Goal: Check status: Check status

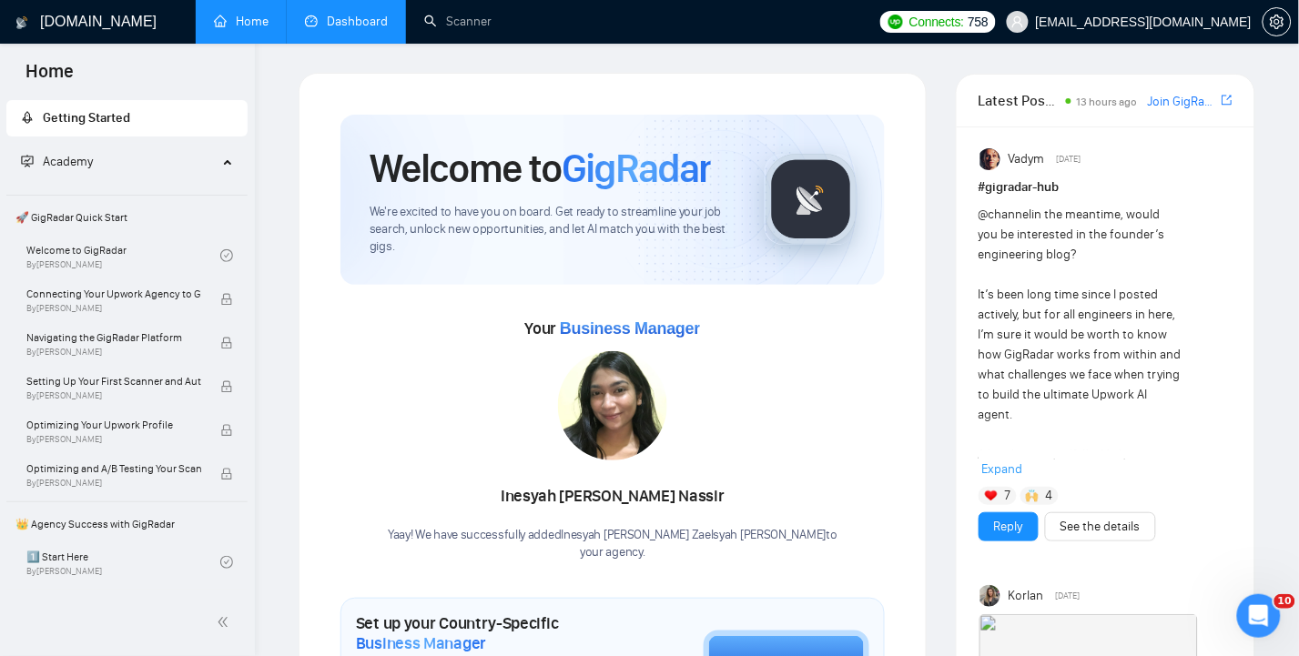
click at [349, 29] on link "Dashboard" at bounding box center [346, 21] width 83 height 15
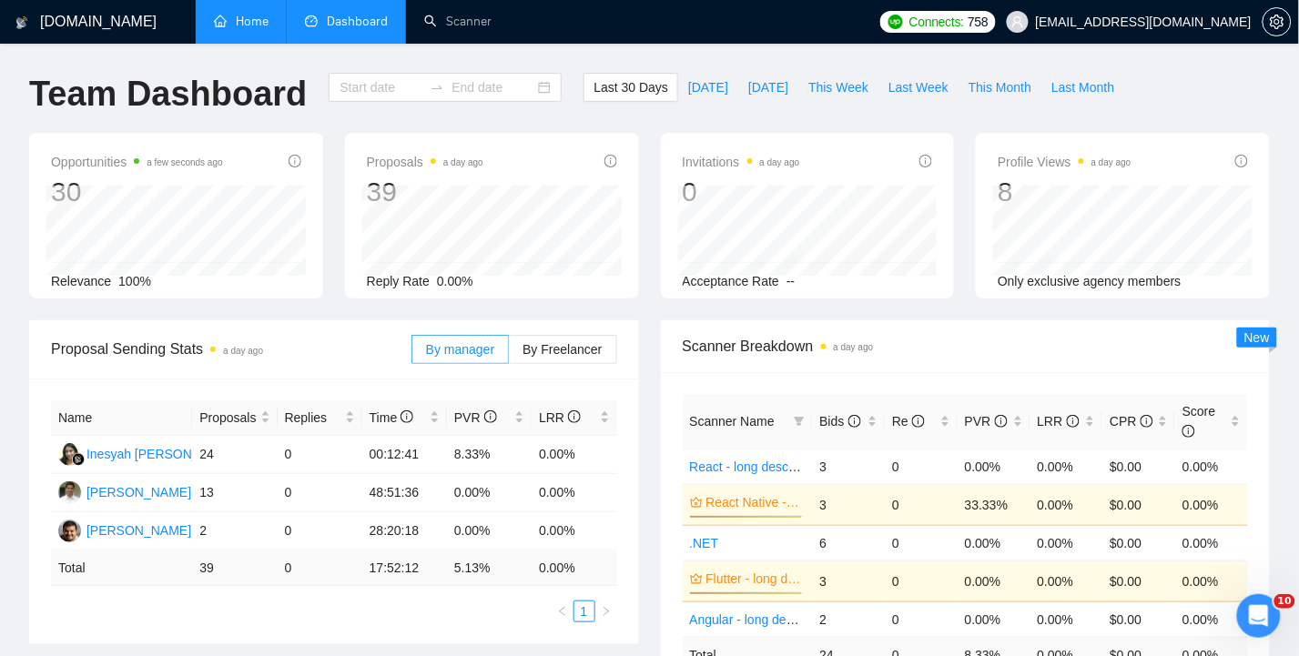
type input "[DATE]"
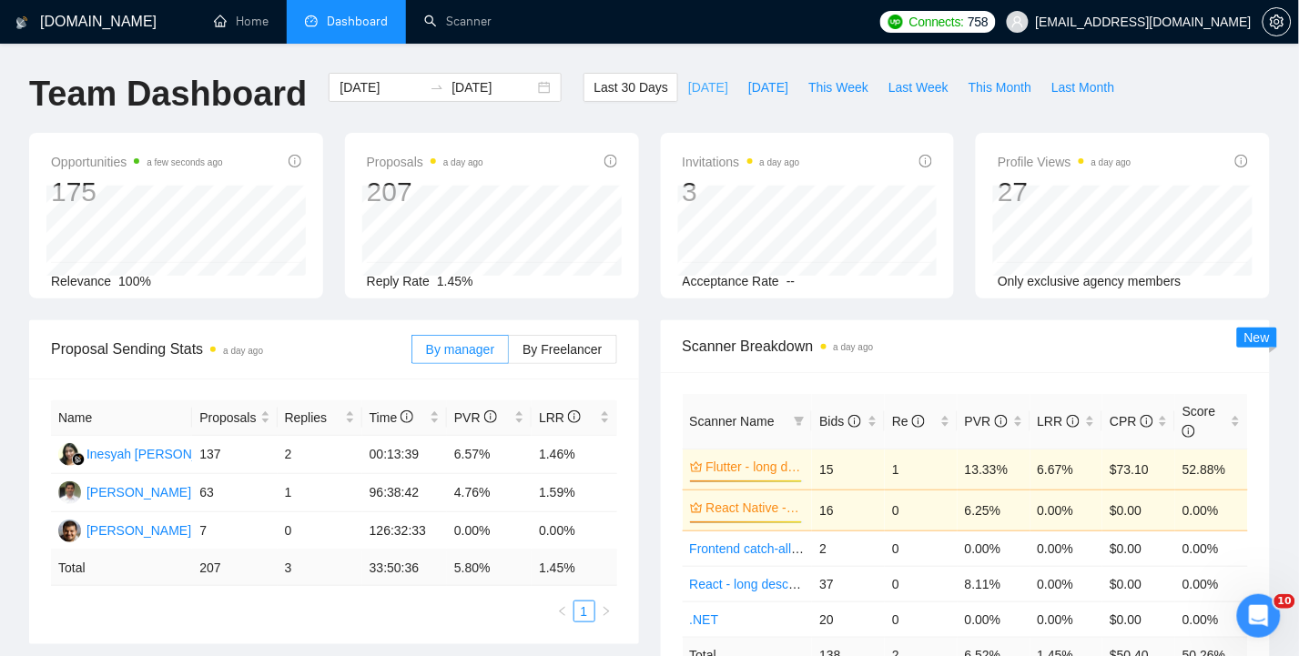
click at [698, 80] on span "[DATE]" at bounding box center [708, 87] width 40 height 20
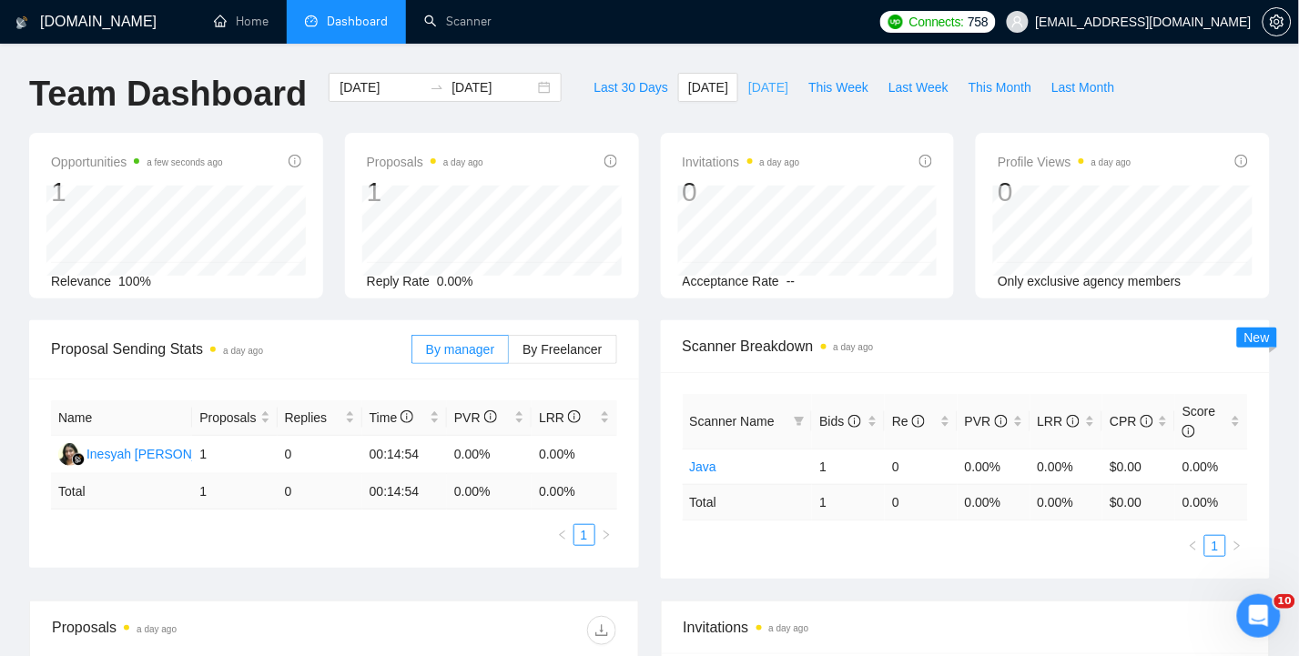
click at [779, 87] on span "[DATE]" at bounding box center [768, 87] width 40 height 20
type input "[DATE]"
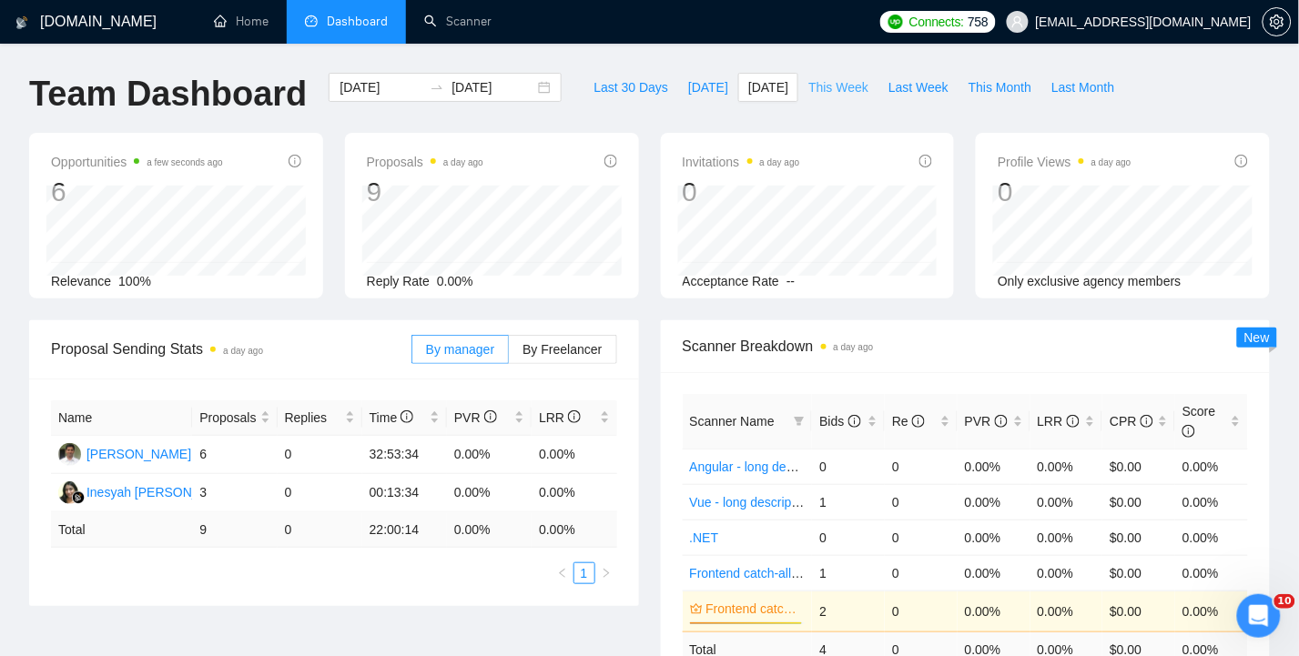
click at [848, 89] on span "This Week" at bounding box center [838, 87] width 60 height 20
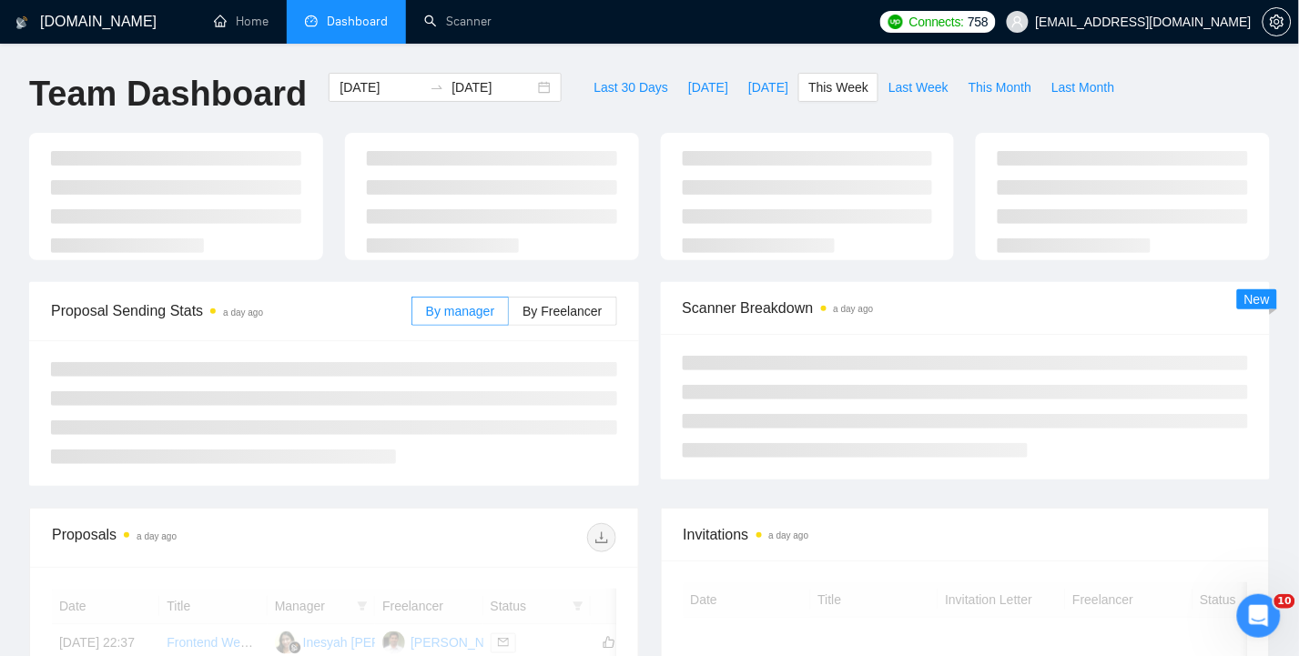
type input "[DATE]"
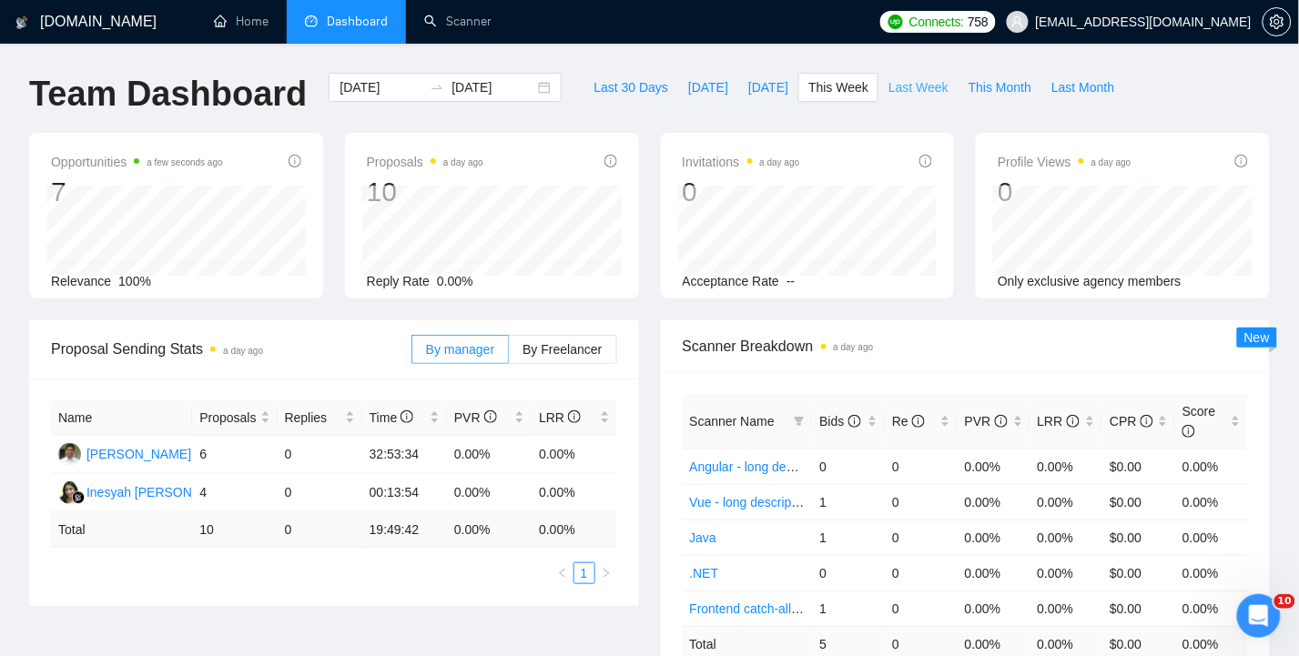
click at [923, 86] on span "Last Week" at bounding box center [918, 87] width 60 height 20
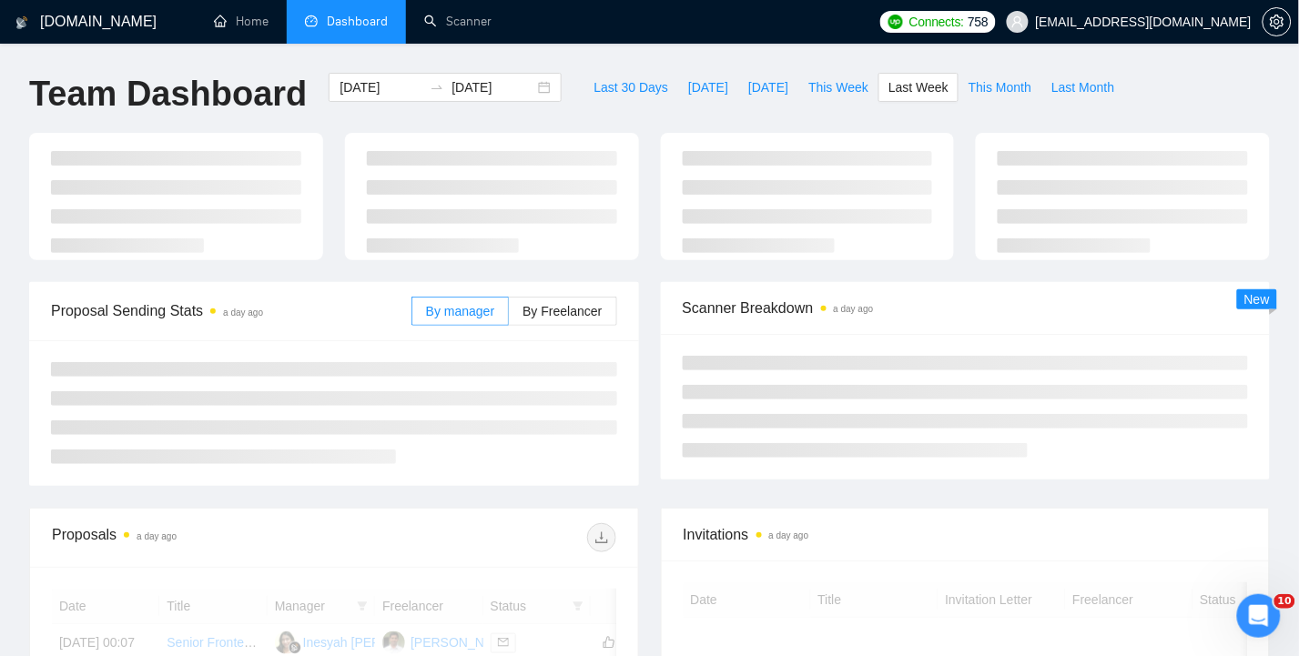
type input "[DATE]"
